Goal: Task Accomplishment & Management: Complete application form

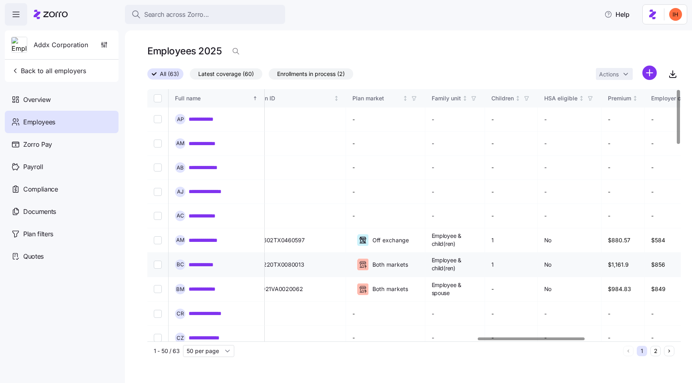
scroll to position [0, 1654]
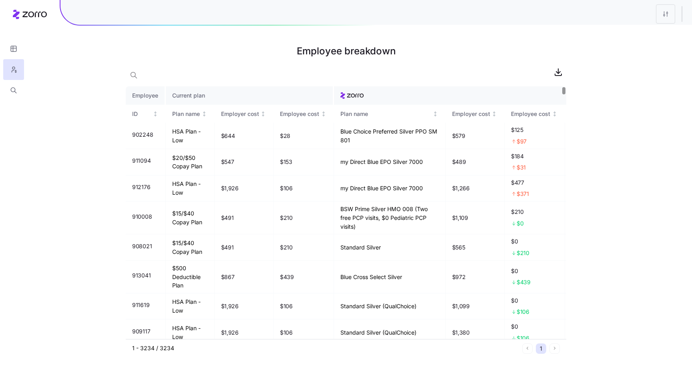
click at [332, 46] on h1 "Employee breakdown" at bounding box center [346, 51] width 440 height 19
click at [355, 52] on h1 "Employee breakdown" at bounding box center [346, 51] width 440 height 19
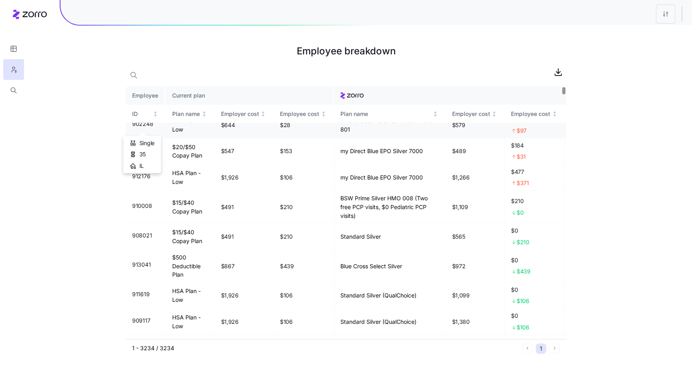
click at [142, 128] on span "902248" at bounding box center [142, 124] width 21 height 8
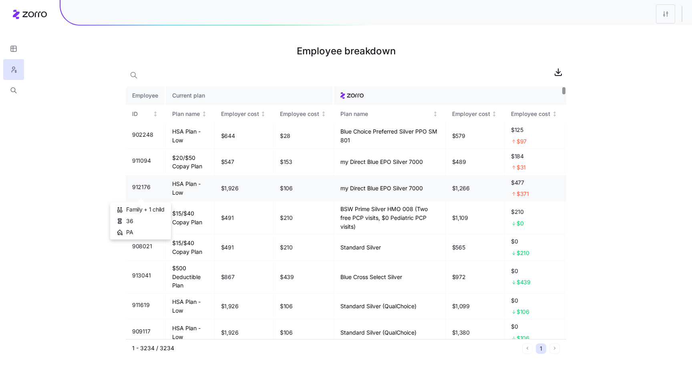
click at [136, 191] on span "912176" at bounding box center [141, 187] width 18 height 8
copy span "912176"
click at [137, 165] on span "911094" at bounding box center [141, 161] width 18 height 8
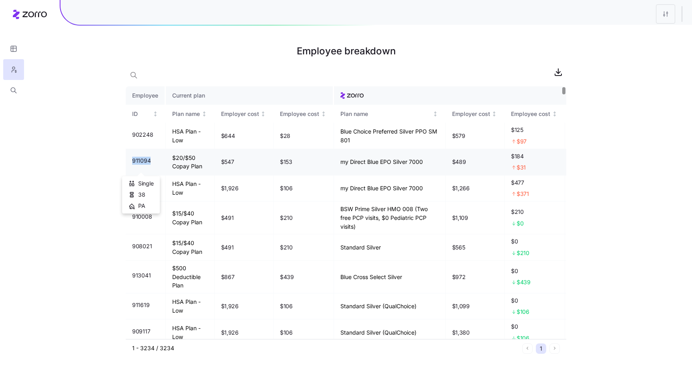
copy span "911094"
click at [187, 169] on td "$20/$50 Copay Plan" at bounding box center [190, 162] width 49 height 26
click at [664, 14] on html "Employee breakdown Employee Current plan ID Plan name Employer cost Employee co…" at bounding box center [346, 191] width 692 height 383
click at [636, 36] on div "Edit plan design" at bounding box center [617, 35] width 42 height 9
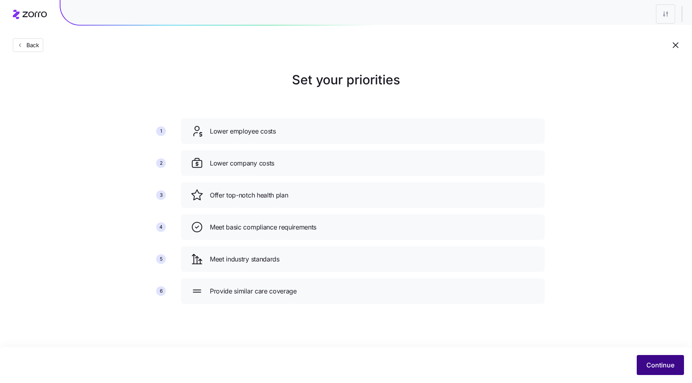
click at [644, 363] on button "Continue" at bounding box center [659, 365] width 47 height 20
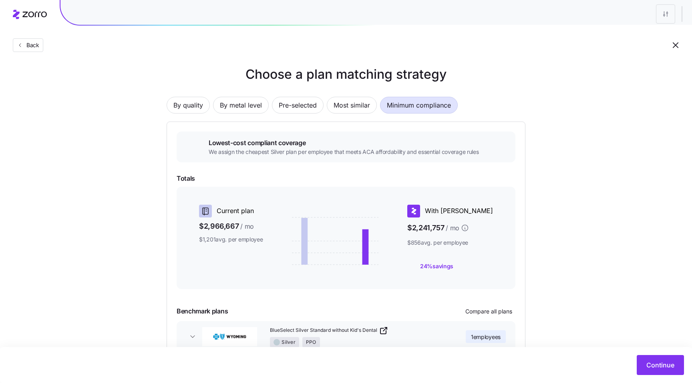
scroll to position [4, 0]
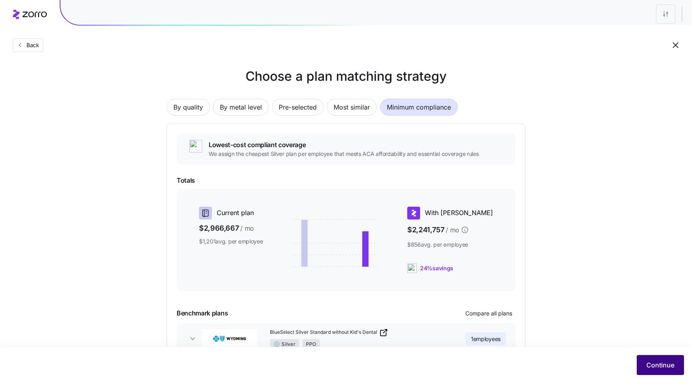
click at [659, 367] on span "Continue" at bounding box center [660, 366] width 28 height 10
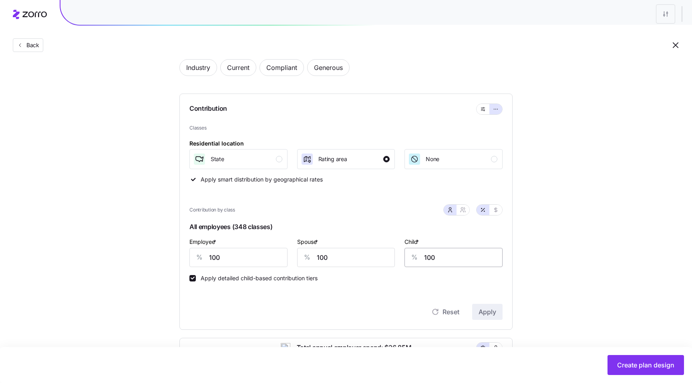
scroll to position [43, 0]
click at [452, 261] on input "100" at bounding box center [453, 258] width 98 height 19
type input "0"
click at [339, 261] on input "100" at bounding box center [346, 258] width 98 height 19
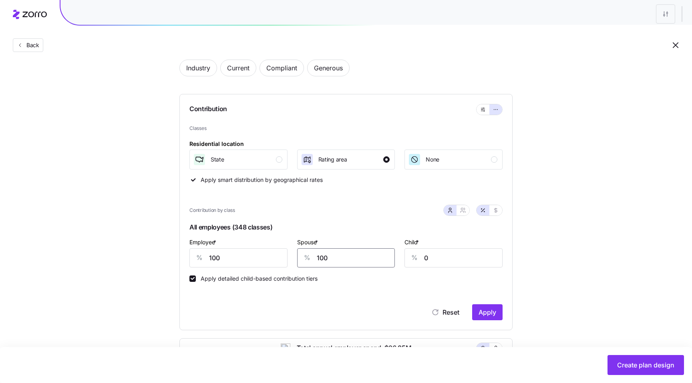
click at [339, 261] on input "100" at bounding box center [346, 258] width 98 height 19
type input "0"
click at [273, 157] on div "State" at bounding box center [237, 159] width 89 height 13
click at [488, 312] on span "Apply" at bounding box center [487, 313] width 18 height 10
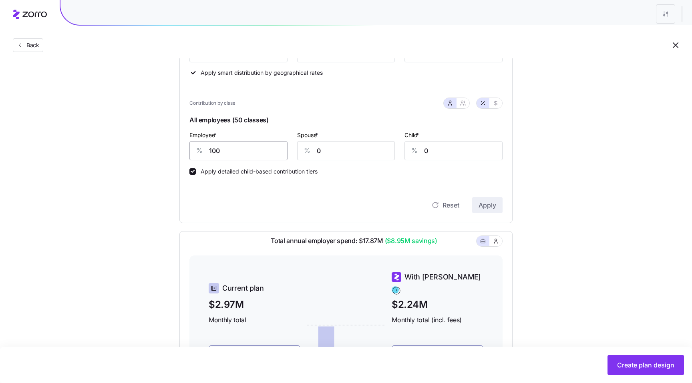
scroll to position [197, 0]
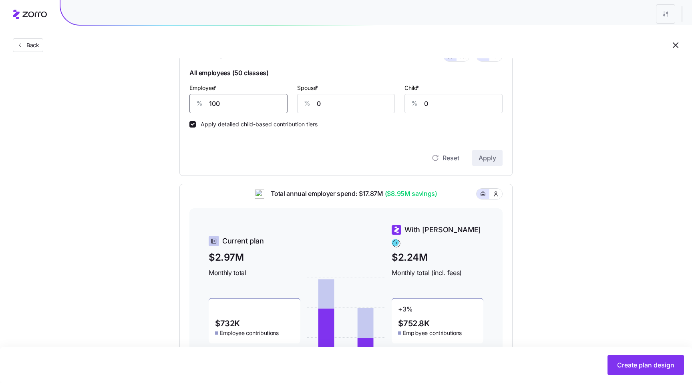
click at [243, 108] on input "100" at bounding box center [238, 103] width 98 height 19
click at [479, 162] on span "Apply" at bounding box center [487, 158] width 18 height 10
click at [221, 103] on input "200" at bounding box center [238, 103] width 98 height 19
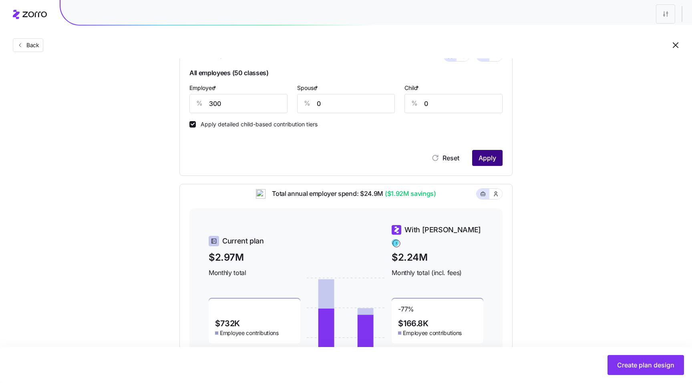
click at [484, 162] on span "Apply" at bounding box center [487, 158] width 18 height 10
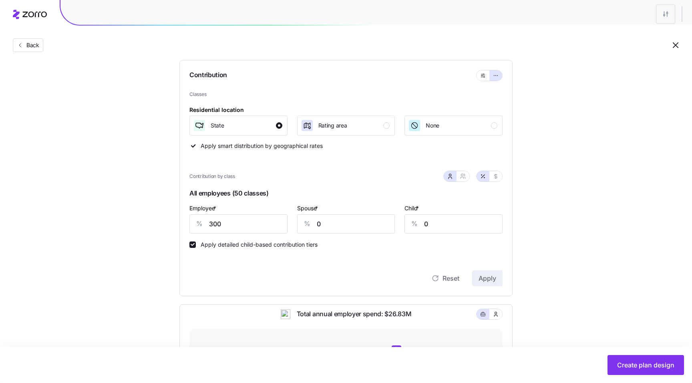
scroll to position [57, 0]
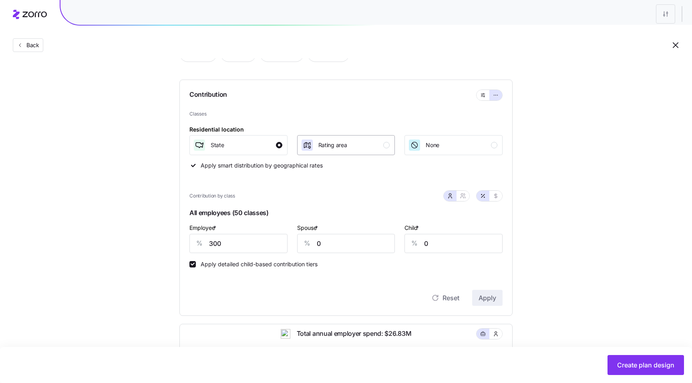
click at [375, 149] on div "Rating area" at bounding box center [345, 145] width 89 height 13
click at [247, 241] on input "300" at bounding box center [238, 243] width 98 height 19
click at [490, 298] on span "Apply" at bounding box center [487, 298] width 18 height 10
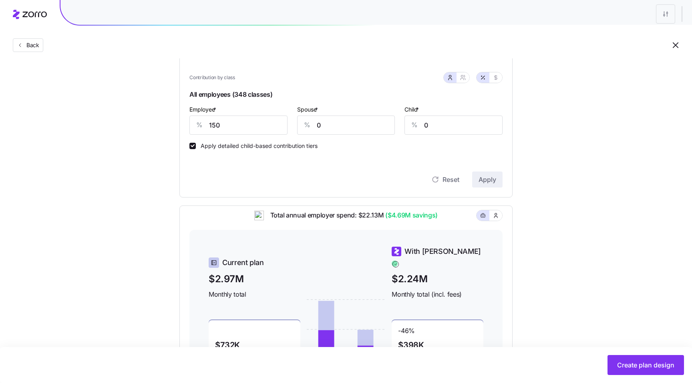
scroll to position [175, 0]
click at [272, 128] on input "150" at bounding box center [238, 126] width 98 height 19
click at [485, 180] on span "Apply" at bounding box center [487, 181] width 18 height 10
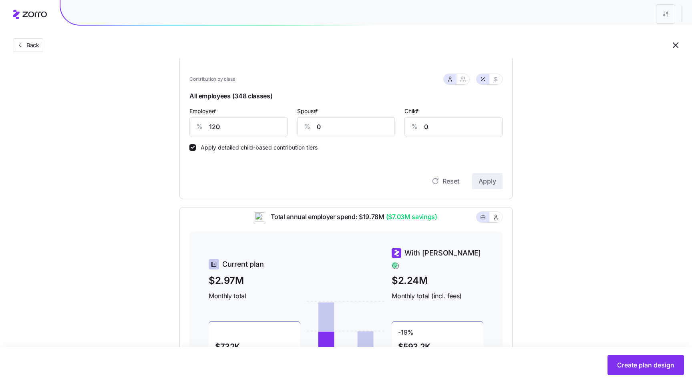
scroll to position [177, 0]
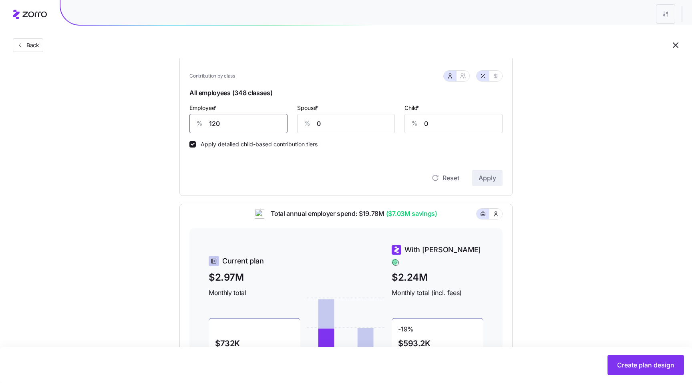
click at [260, 129] on input "120" at bounding box center [238, 123] width 98 height 19
click at [485, 179] on span "Apply" at bounding box center [487, 178] width 18 height 10
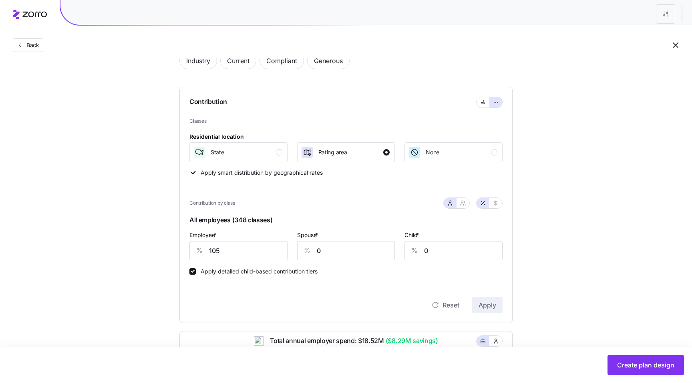
scroll to position [1, 0]
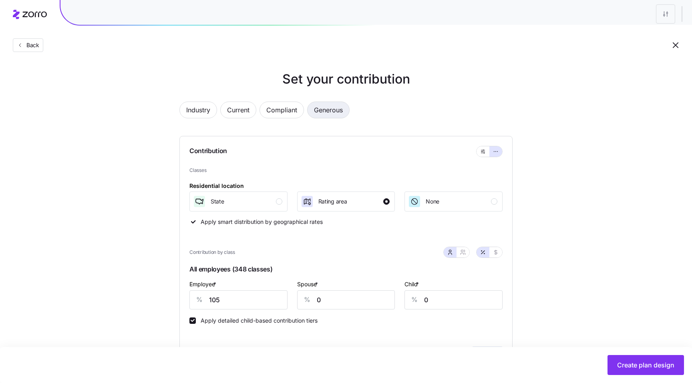
click at [321, 113] on span "Generous" at bounding box center [328, 110] width 29 height 16
type input "370"
type input "72"
click at [280, 112] on span "Compliant" at bounding box center [281, 110] width 31 height 16
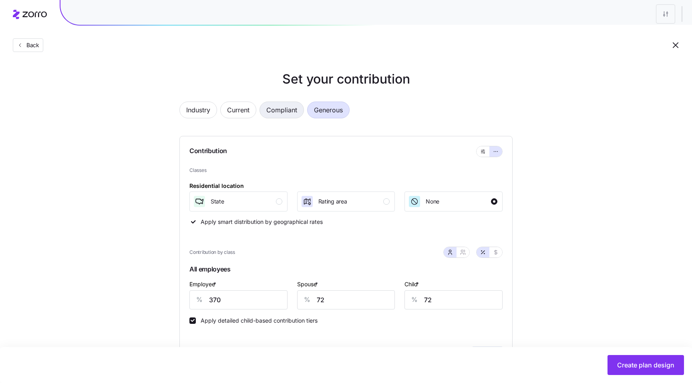
type input "296"
type input "0"
click at [245, 113] on span "Current" at bounding box center [238, 110] width 22 height 16
type input "94"
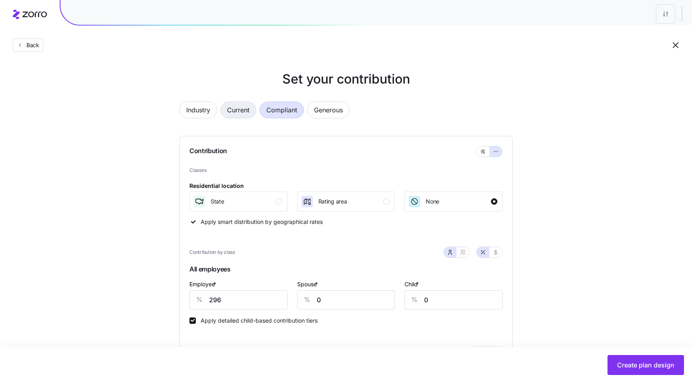
type input "80"
type input "161"
click at [203, 112] on span "Industry" at bounding box center [198, 110] width 24 height 16
type input "296"
type input "60"
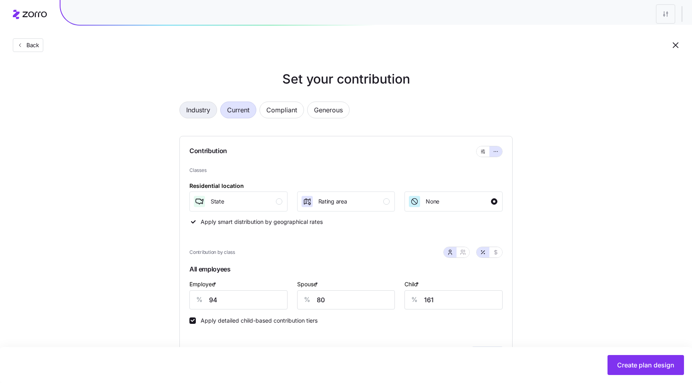
type input "60"
click at [238, 113] on span "Current" at bounding box center [238, 110] width 22 height 16
type input "94"
type input "80"
type input "161"
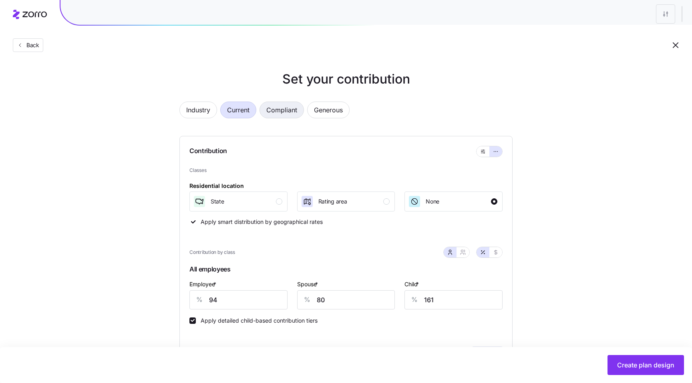
type input "296"
type input "60"
click at [281, 108] on span "Compliant" at bounding box center [281, 110] width 31 height 16
type input "0"
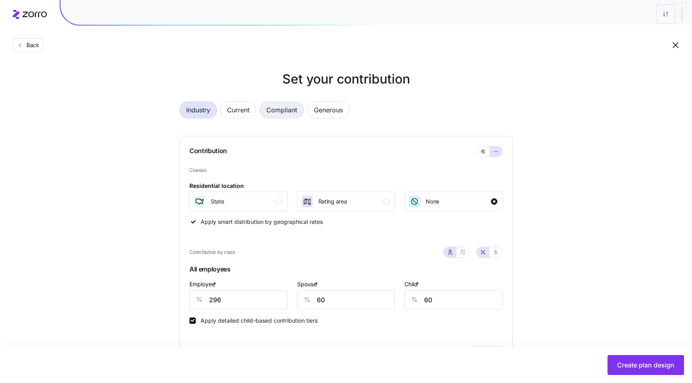
type input "0"
click at [335, 108] on span "Generous" at bounding box center [328, 110] width 29 height 16
type input "370"
type input "72"
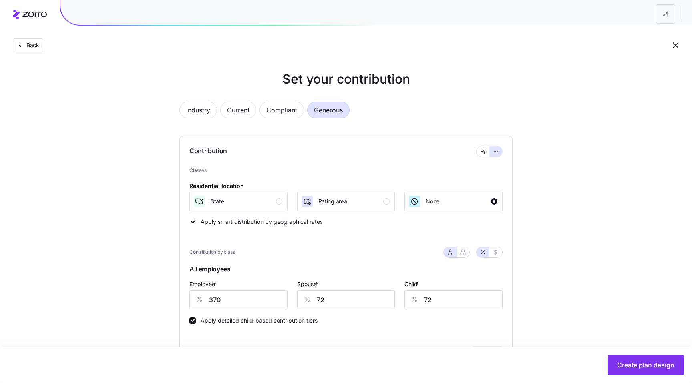
type input "296"
type input "0"
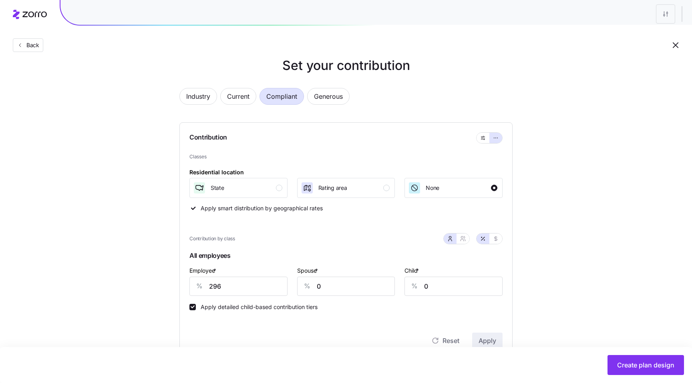
scroll to position [18, 0]
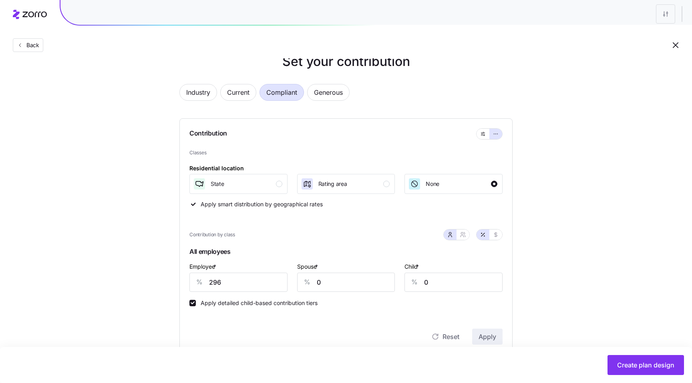
type input "370"
type input "72"
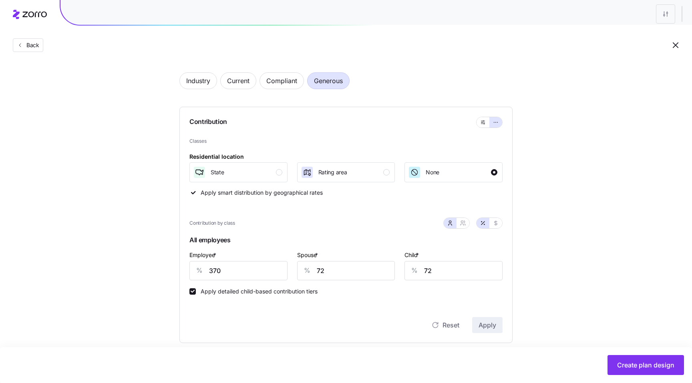
scroll to position [0, 0]
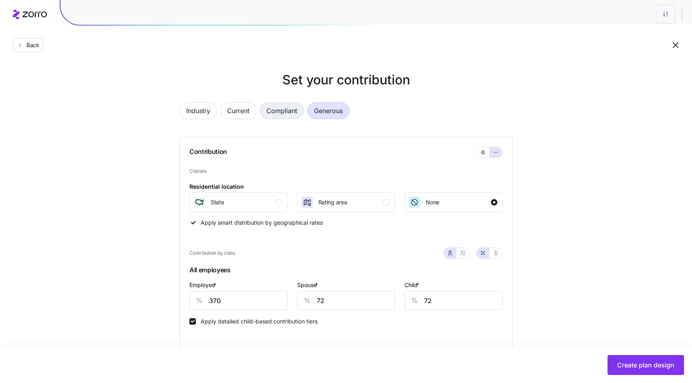
click at [280, 118] on span "Compliant" at bounding box center [281, 111] width 31 height 16
type input "296"
type input "0"
click at [326, 112] on span "Generous" at bounding box center [328, 111] width 29 height 16
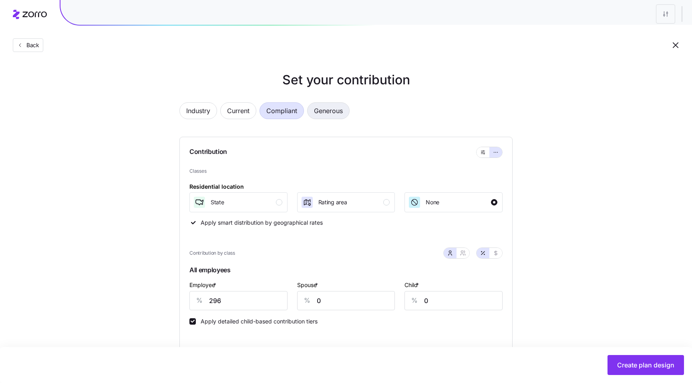
type input "370"
type input "72"
click at [481, 148] on button "button" at bounding box center [482, 152] width 13 height 10
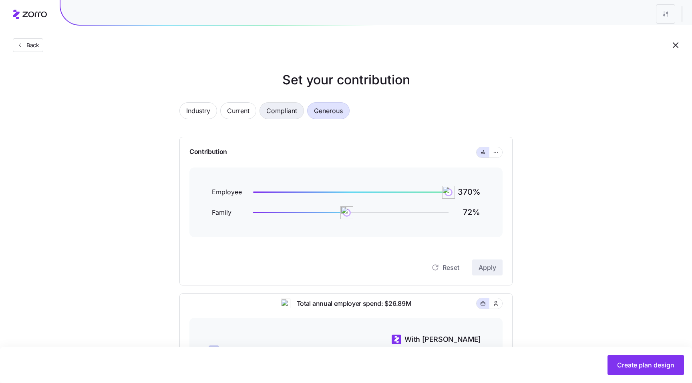
click at [280, 108] on span "Compliant" at bounding box center [281, 111] width 31 height 16
drag, startPoint x: 253, startPoint y: 213, endPoint x: 316, endPoint y: 225, distance: 64.5
click at [316, 225] on div "Employee 296 % Family 4 %" at bounding box center [345, 203] width 313 height 70
click at [490, 273] on button "Apply" at bounding box center [487, 268] width 30 height 16
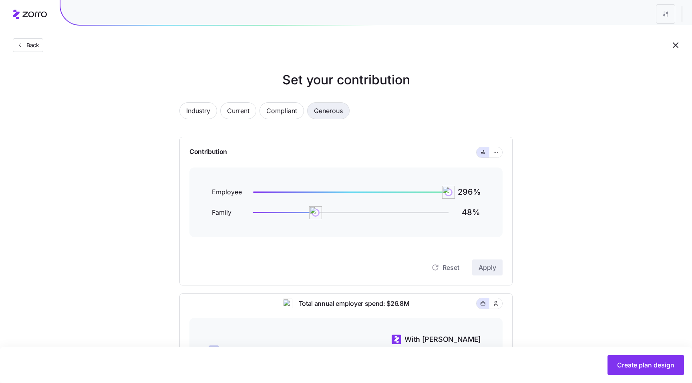
click at [331, 112] on span "Generous" at bounding box center [328, 111] width 29 height 16
click at [243, 107] on span "Current" at bounding box center [238, 111] width 22 height 16
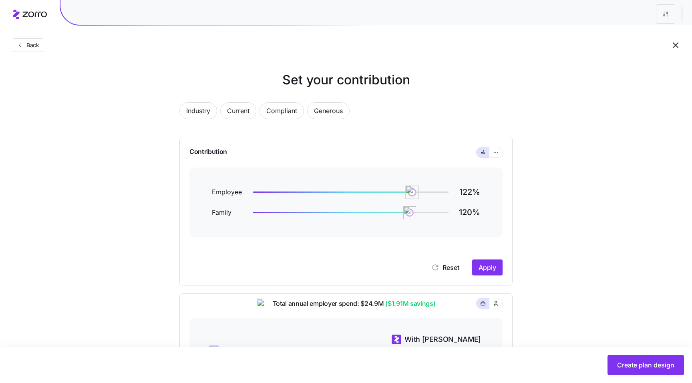
drag, startPoint x: 448, startPoint y: 193, endPoint x: 409, endPoint y: 192, distance: 38.8
click at [409, 192] on div at bounding box center [350, 192] width 195 height 1
click at [483, 274] on button "Apply" at bounding box center [487, 268] width 30 height 16
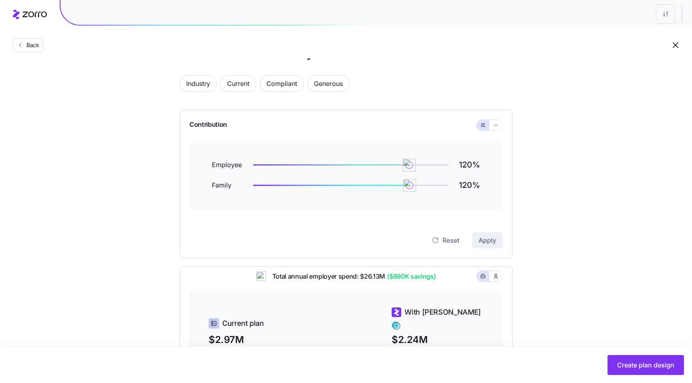
scroll to position [38, 0]
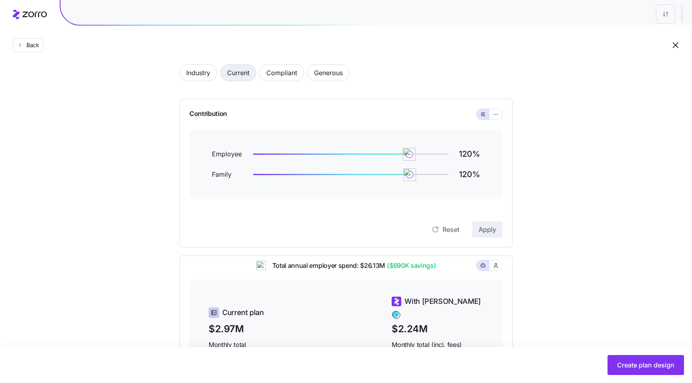
click at [233, 81] on button "Current" at bounding box center [238, 72] width 36 height 17
drag, startPoint x: 370, startPoint y: 155, endPoint x: 335, endPoint y: 154, distance: 35.2
click at [337, 154] on img at bounding box center [344, 155] width 14 height 14
click at [485, 226] on span "Apply" at bounding box center [487, 230] width 18 height 10
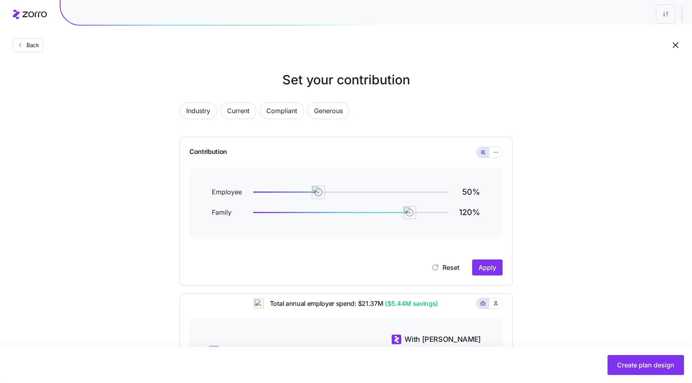
drag, startPoint x: 335, startPoint y: 190, endPoint x: 318, endPoint y: 190, distance: 16.8
click at [318, 190] on img at bounding box center [318, 193] width 14 height 14
click at [480, 265] on span "Apply" at bounding box center [487, 268] width 18 height 10
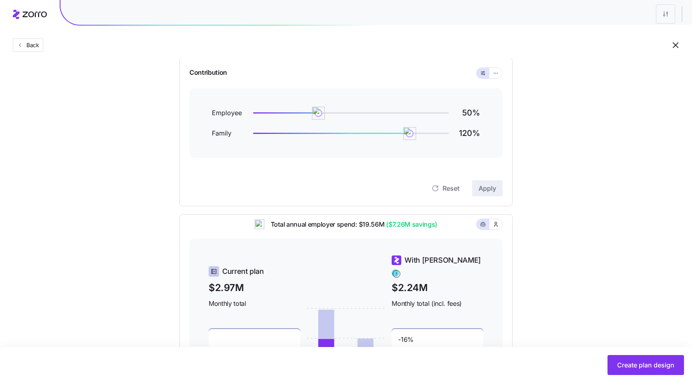
scroll to position [78, 0]
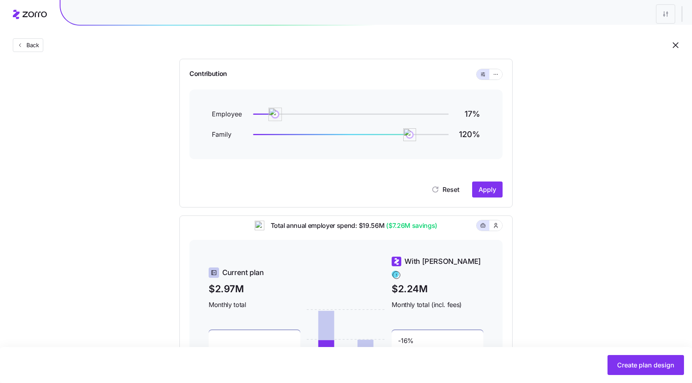
drag, startPoint x: 314, startPoint y: 115, endPoint x: 260, endPoint y: 115, distance: 54.0
click at [268, 114] on img at bounding box center [275, 115] width 14 height 14
drag, startPoint x: 260, startPoint y: 115, endPoint x: 265, endPoint y: 115, distance: 4.8
click at [265, 115] on img at bounding box center [265, 115] width 14 height 14
click at [484, 190] on span "Apply" at bounding box center [487, 190] width 18 height 10
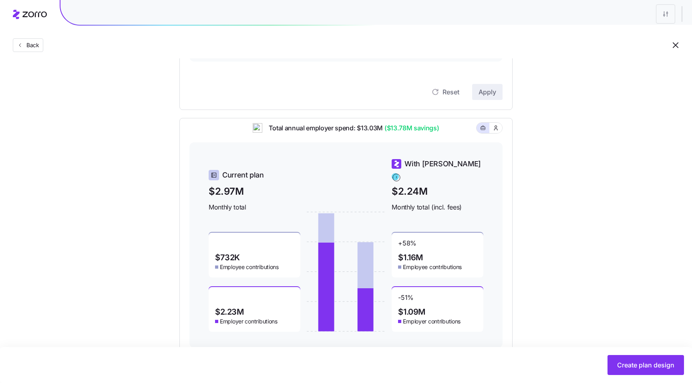
scroll to position [0, 0]
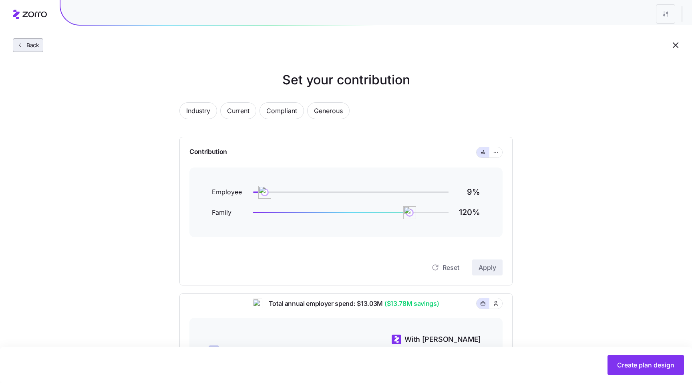
click at [35, 44] on span "Back" at bounding box center [31, 45] width 16 height 8
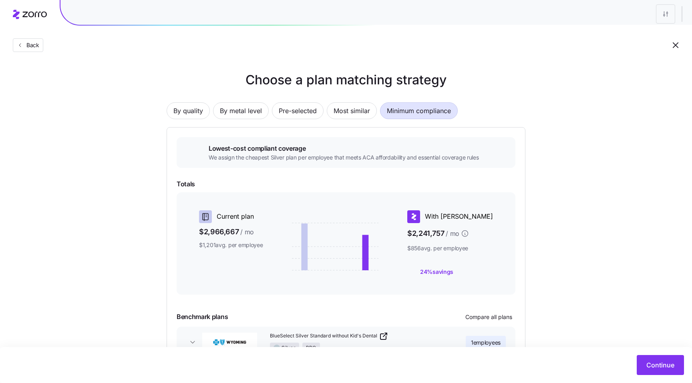
scroll to position [55, 0]
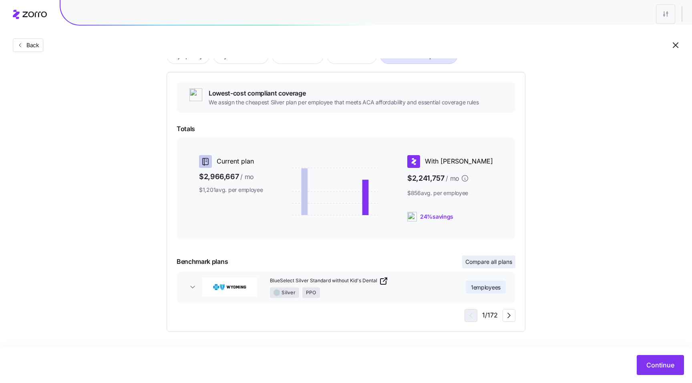
click at [490, 261] on span "Compare all plans" at bounding box center [488, 262] width 47 height 8
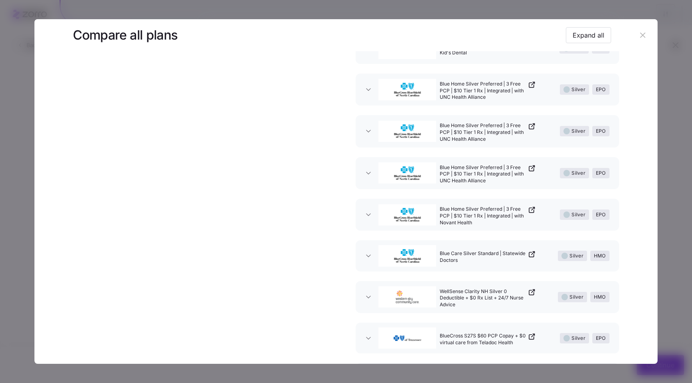
scroll to position [102, 0]
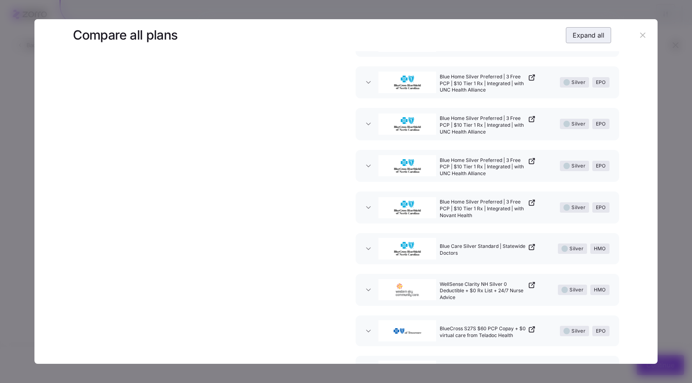
click at [581, 40] on span "Expand all" at bounding box center [588, 35] width 32 height 10
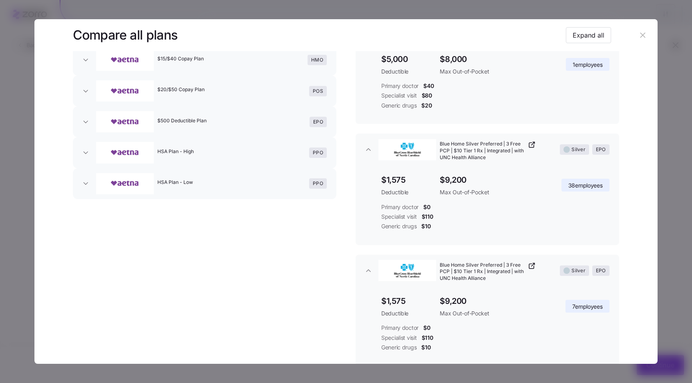
scroll to position [0, 0]
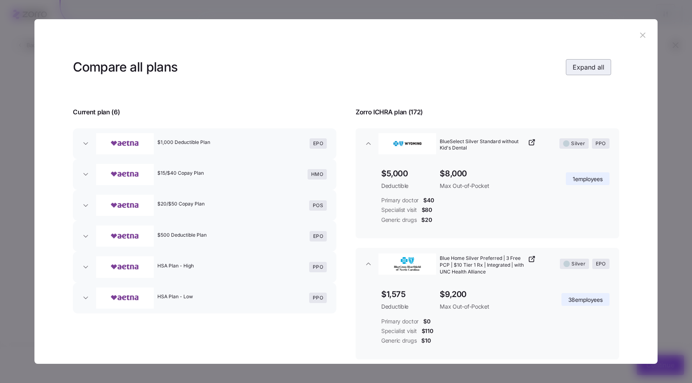
click at [576, 72] on button "Expand all" at bounding box center [588, 67] width 45 height 16
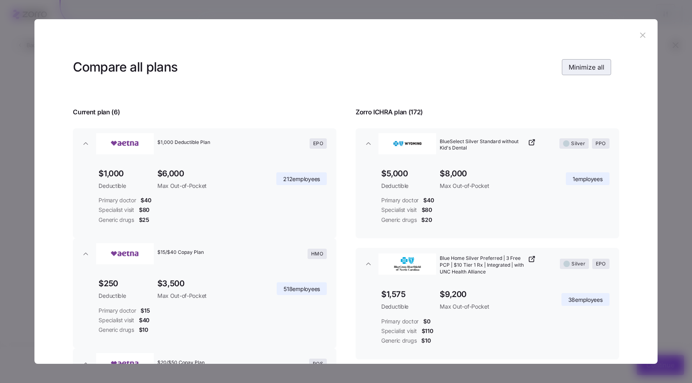
click at [576, 72] on button "Minimize all" at bounding box center [586, 67] width 49 height 16
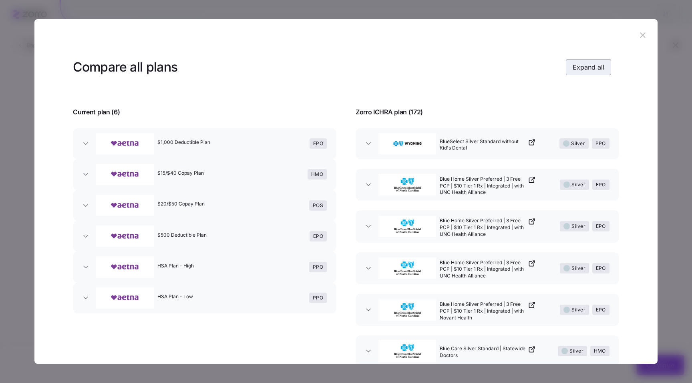
click at [576, 72] on button "Expand all" at bounding box center [588, 67] width 45 height 16
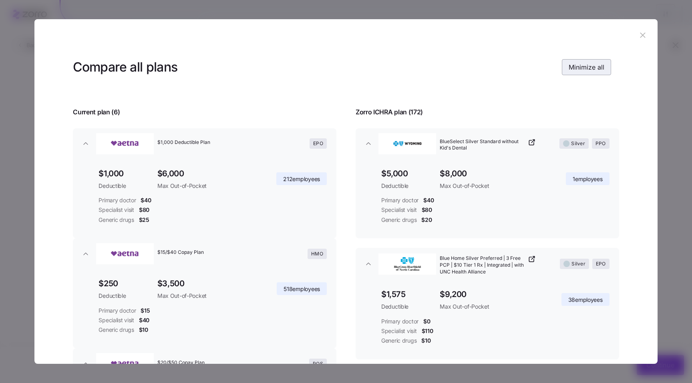
click at [576, 72] on button "Minimize all" at bounding box center [586, 67] width 49 height 16
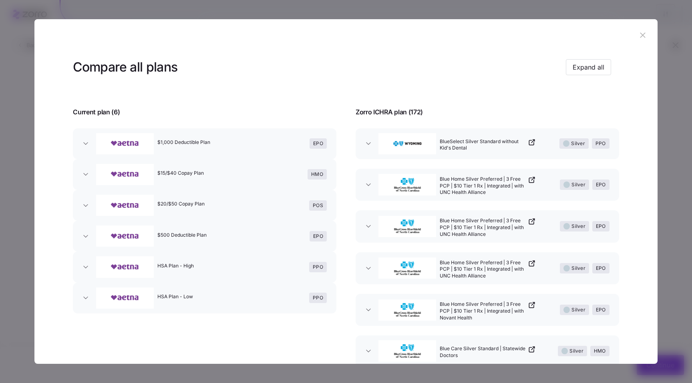
click at [638, 38] on icon "button" at bounding box center [642, 35] width 9 height 9
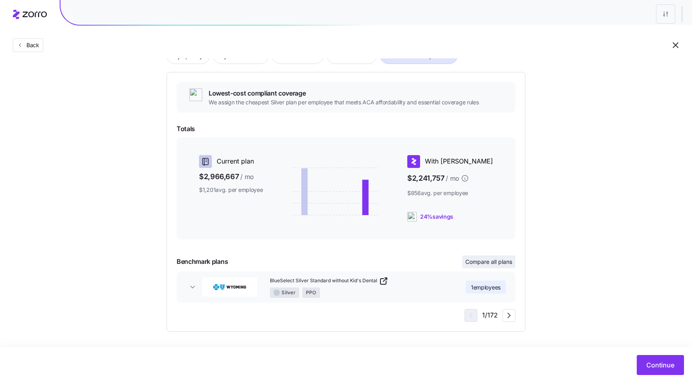
click at [483, 261] on span "Compare all plans" at bounding box center [488, 262] width 47 height 8
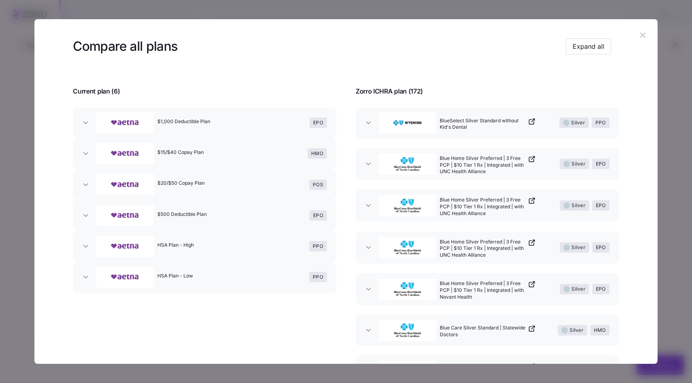
scroll to position [20, 0]
click at [530, 60] on header "Compare all plans Expand all" at bounding box center [346, 48] width 546 height 32
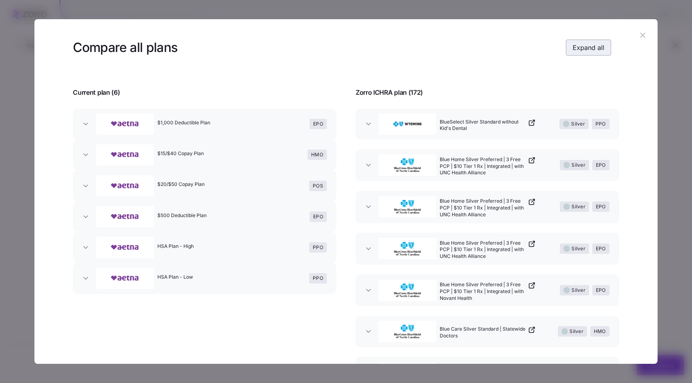
click at [596, 46] on span "Expand all" at bounding box center [588, 48] width 32 height 10
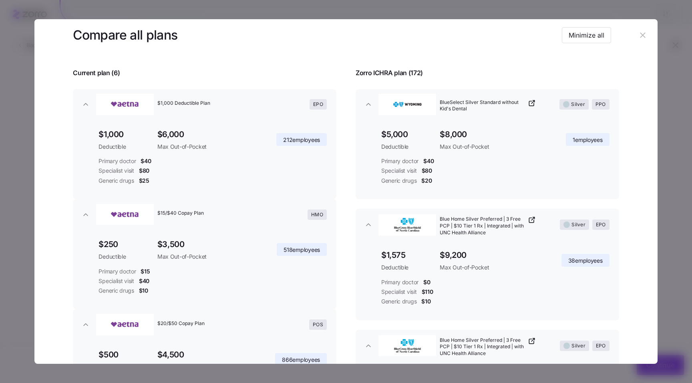
scroll to position [23, 0]
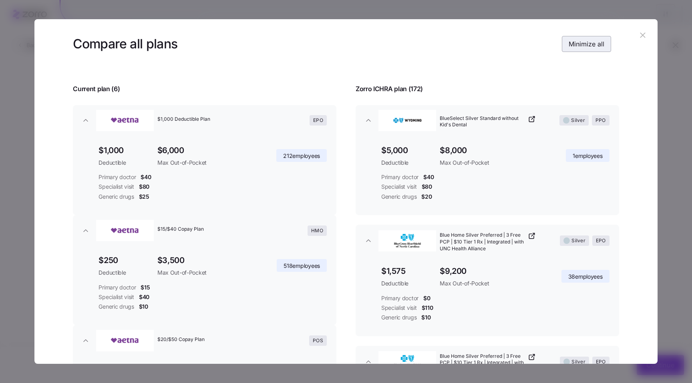
click at [576, 45] on span "Minimize all" at bounding box center [586, 44] width 36 height 10
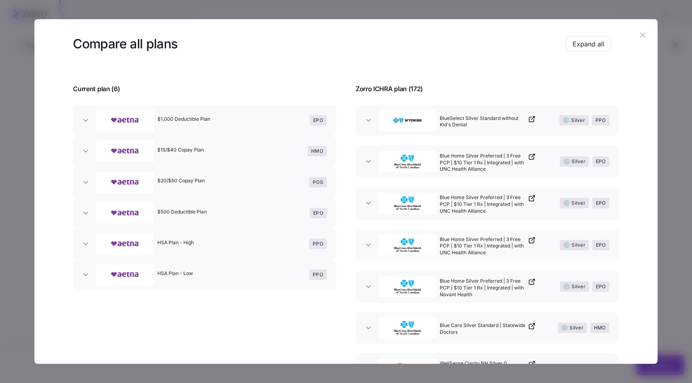
click at [89, 153] on icon "button" at bounding box center [86, 151] width 8 height 8
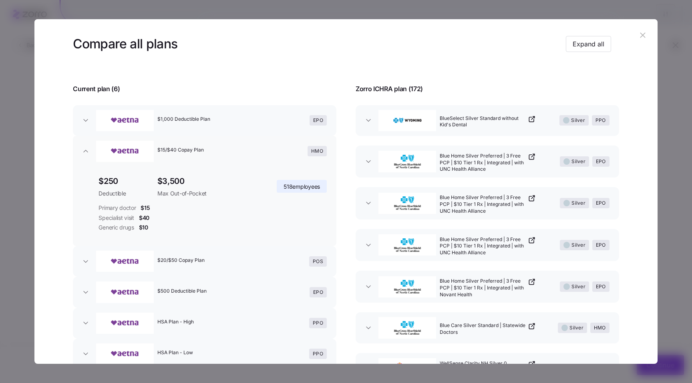
click at [89, 153] on icon "button" at bounding box center [86, 151] width 8 height 8
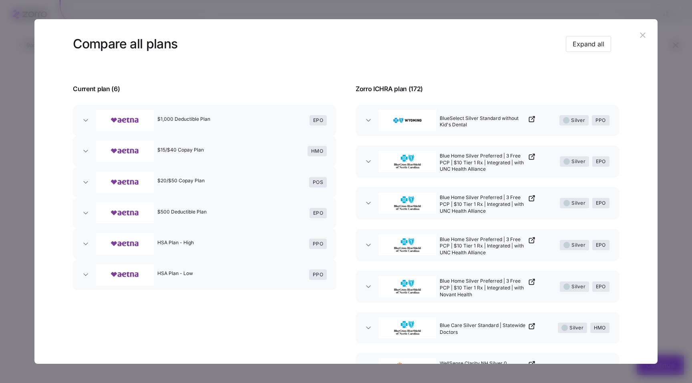
click at [688, 64] on div at bounding box center [346, 191] width 692 height 383
